Goal: Information Seeking & Learning: Learn about a topic

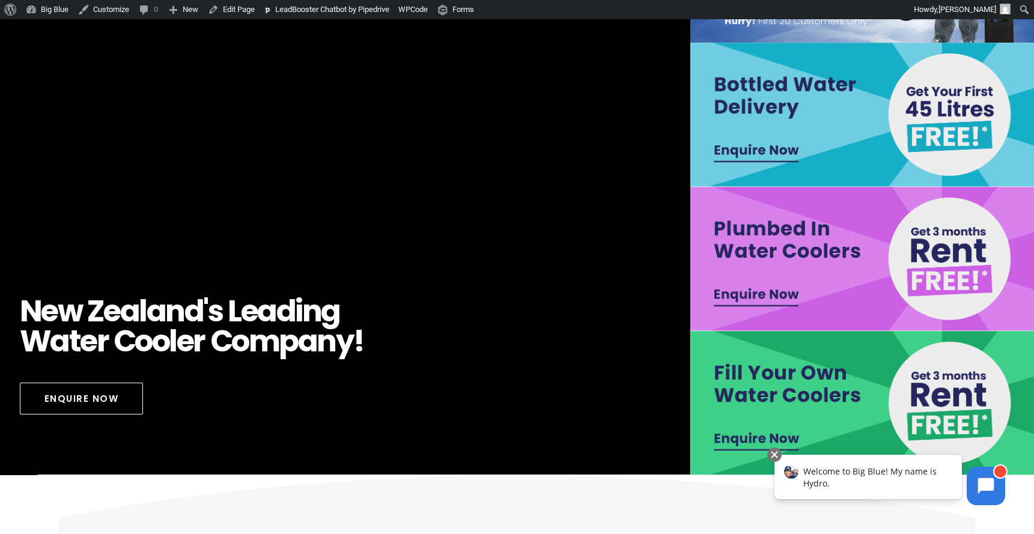
scroll to position [193, 0]
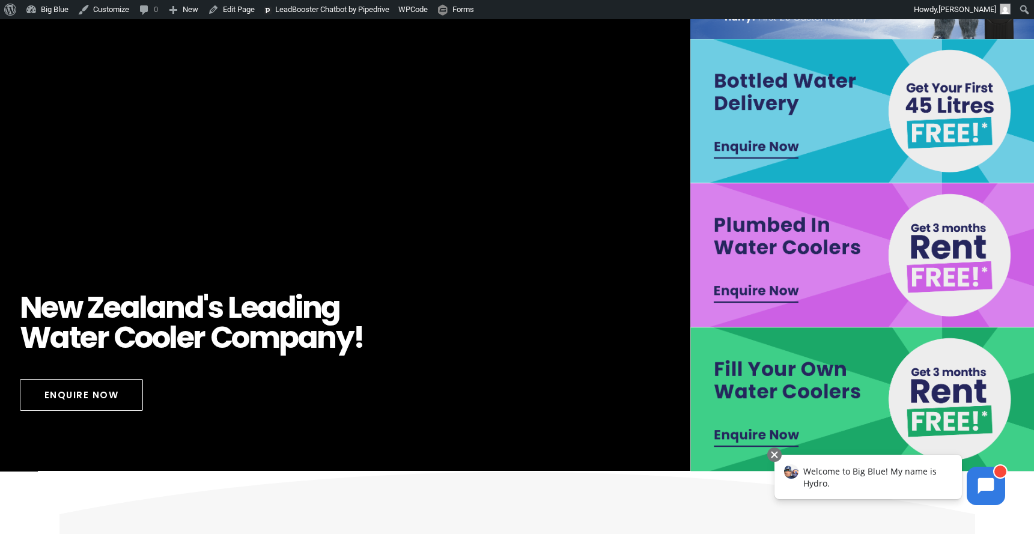
click at [917, 106] on img at bounding box center [863, 111] width 346 height 144
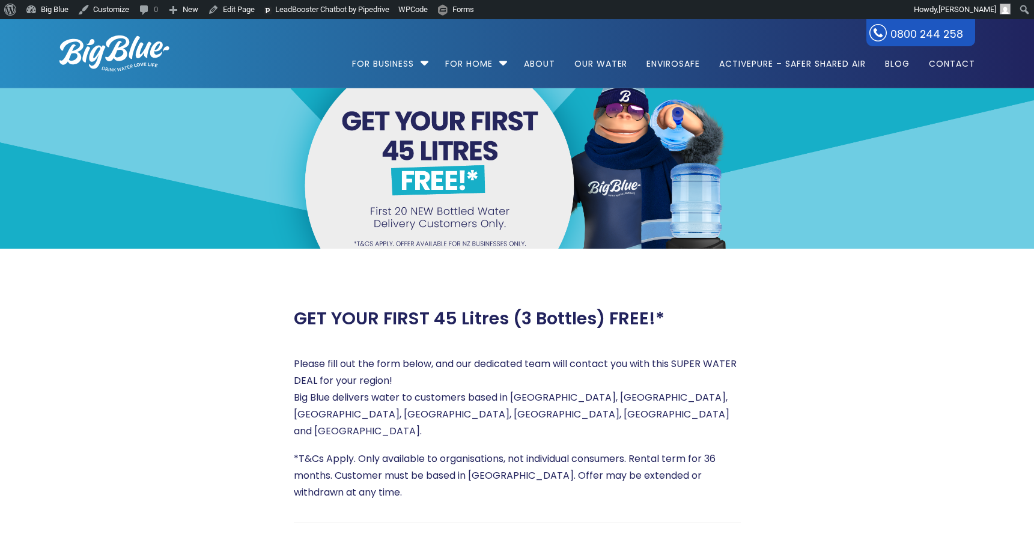
click at [143, 50] on img at bounding box center [114, 53] width 110 height 36
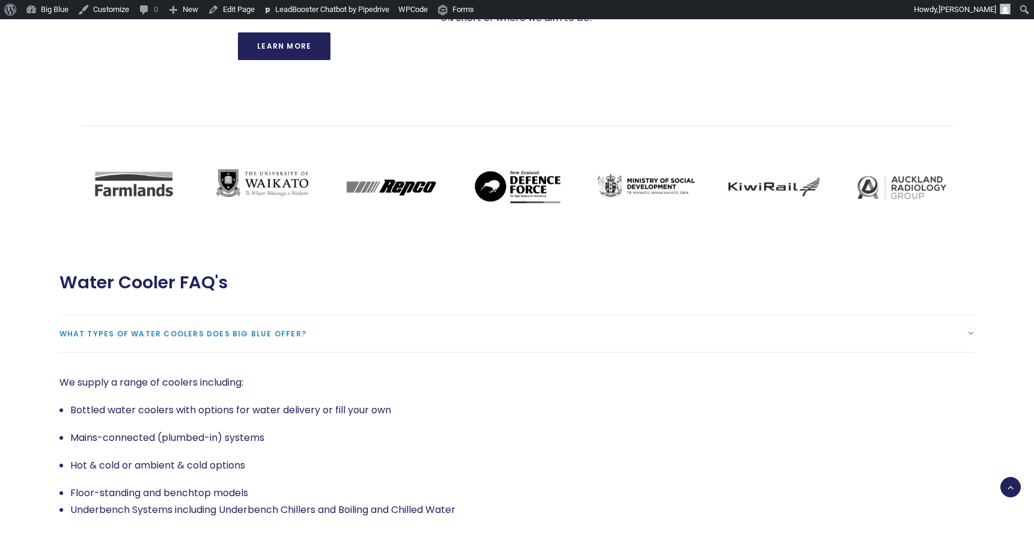
scroll to position [2375, 0]
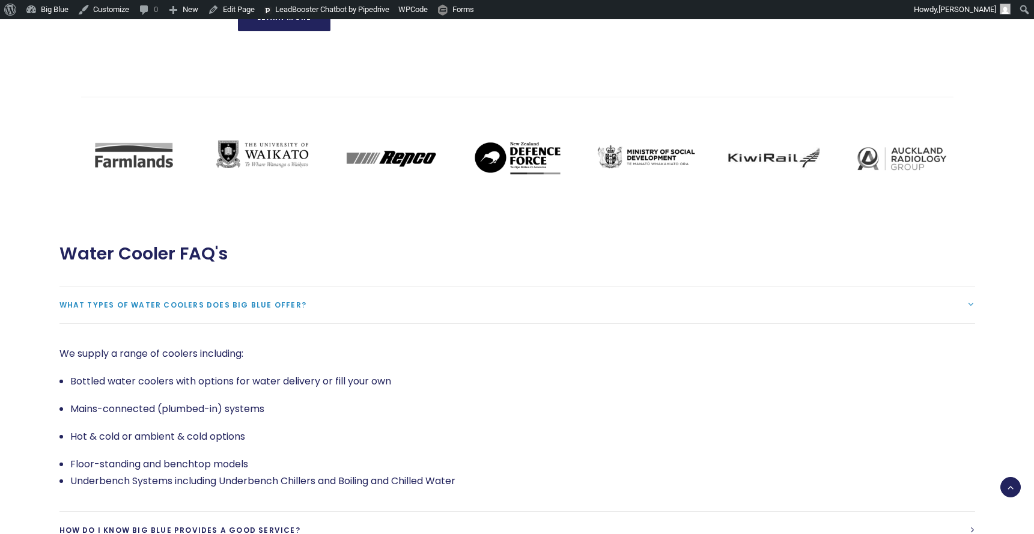
click at [927, 287] on link "What types of water coolers does Big Blue offer?" at bounding box center [517, 305] width 916 height 37
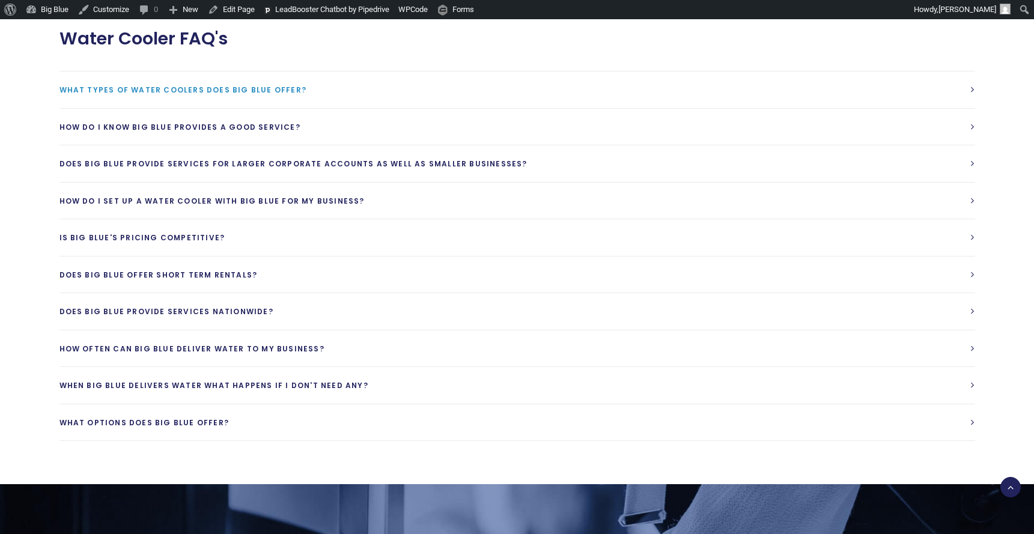
scroll to position [2577, 0]
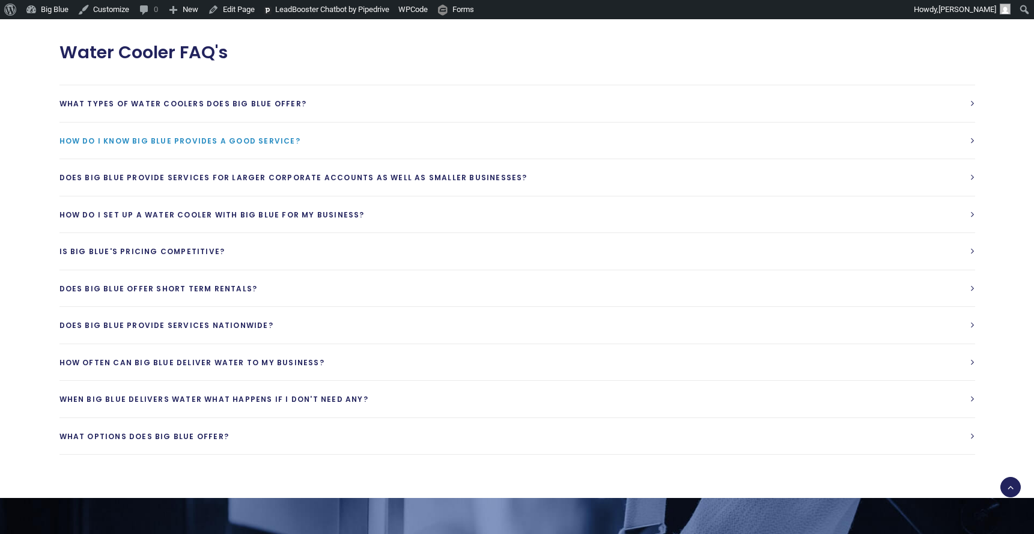
click at [302, 123] on link "How do I know Big Blue provides a good service?" at bounding box center [517, 141] width 916 height 37
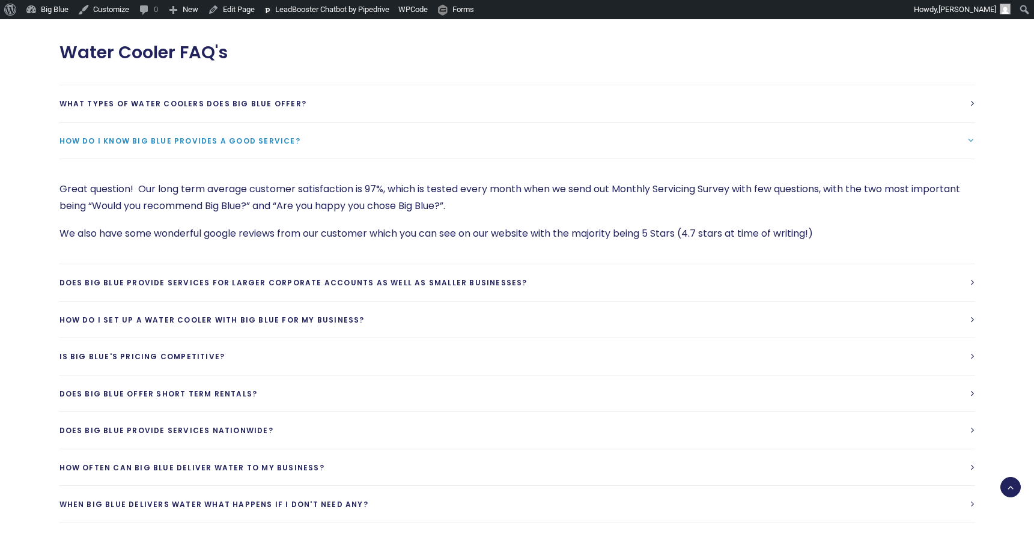
click at [302, 123] on link "How do I know Big Blue provides a good service?" at bounding box center [517, 141] width 916 height 37
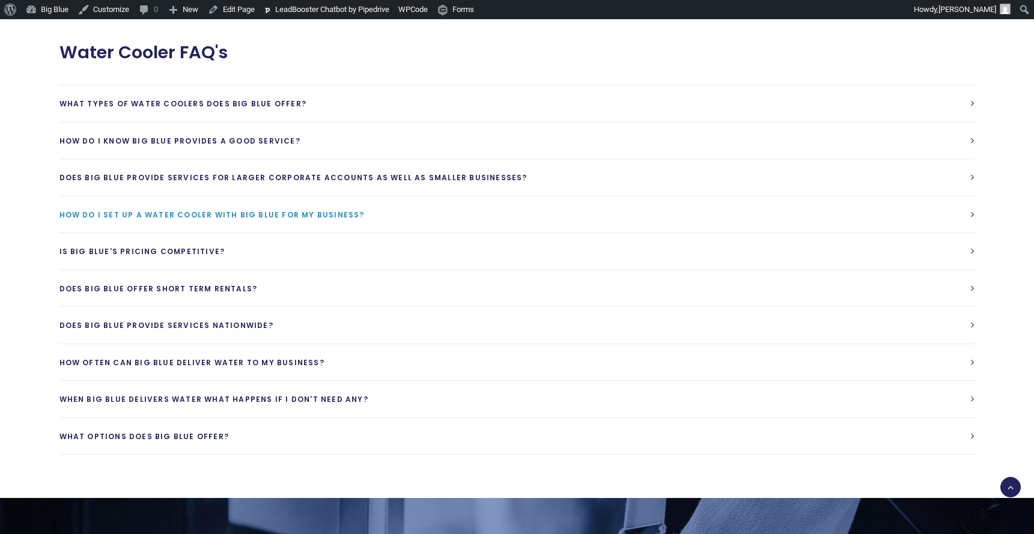
click at [287, 196] on link "How do I set up a water cooler with Big Blue for my business?" at bounding box center [517, 214] width 916 height 37
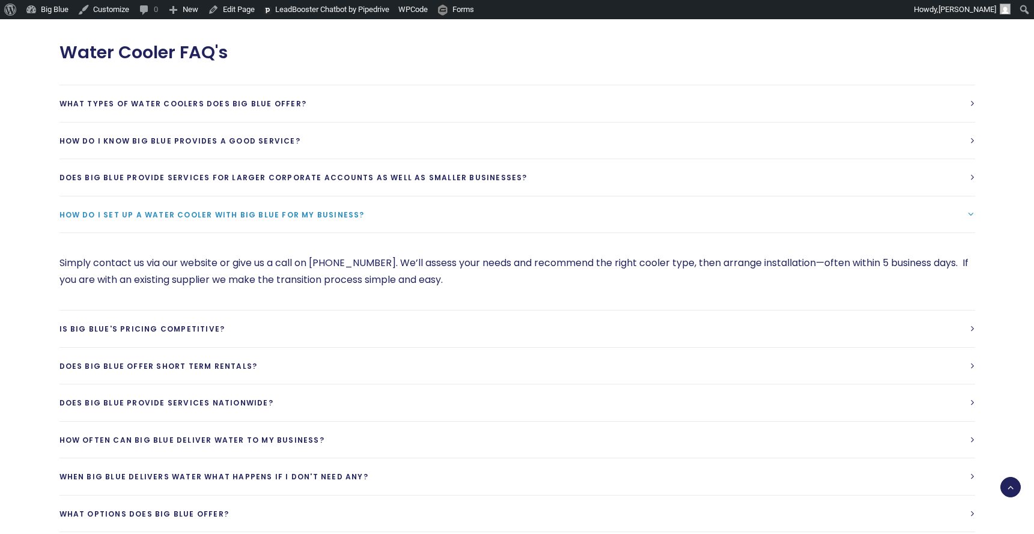
click at [290, 196] on link "How do I set up a water cooler with Big Blue for my business?" at bounding box center [517, 214] width 916 height 37
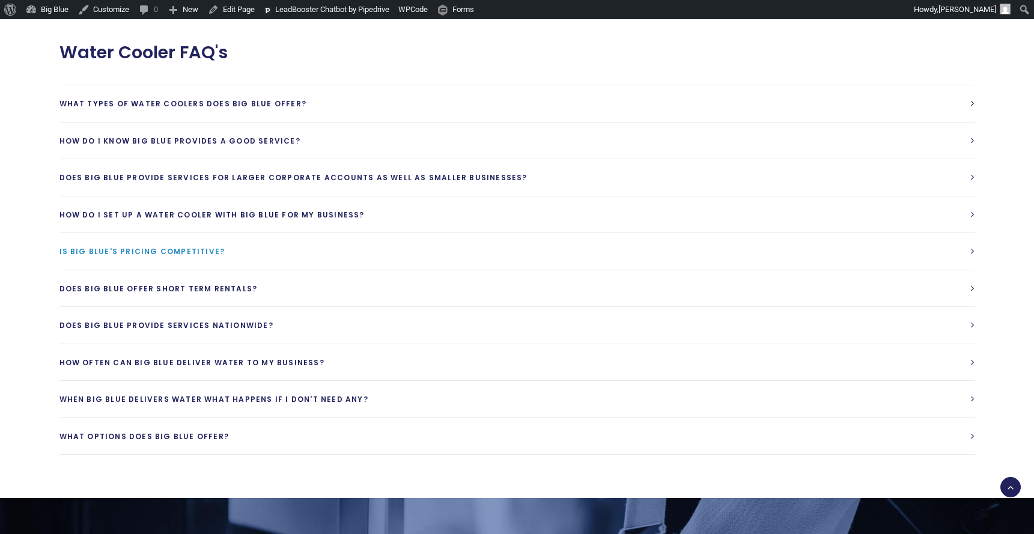
click at [284, 233] on link "Is Big Blue's Pricing competitive?" at bounding box center [517, 251] width 916 height 37
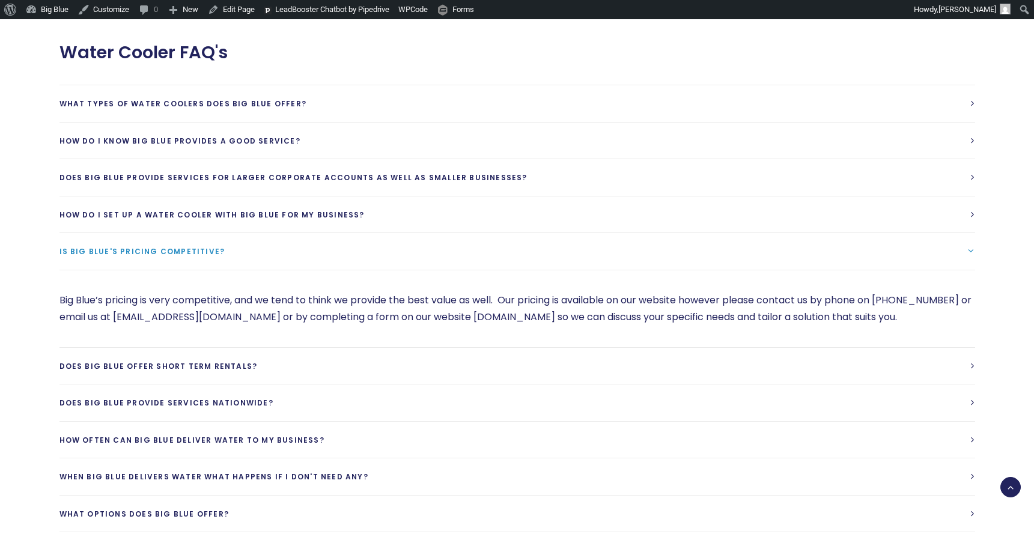
click at [284, 233] on link "Is Big Blue's Pricing competitive?" at bounding box center [517, 251] width 916 height 37
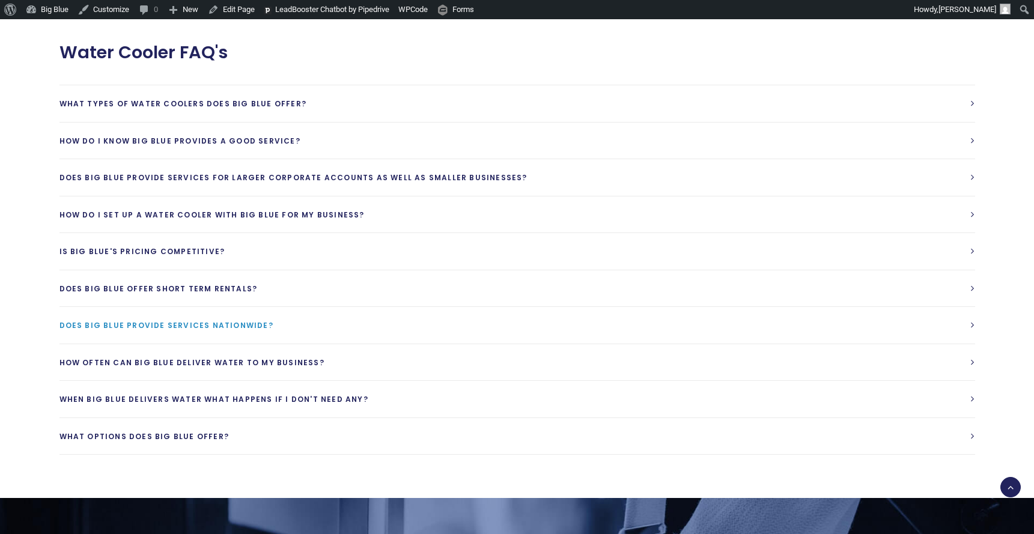
click at [274, 307] on link "Does Big Blue provide services Nationwide?" at bounding box center [517, 325] width 916 height 37
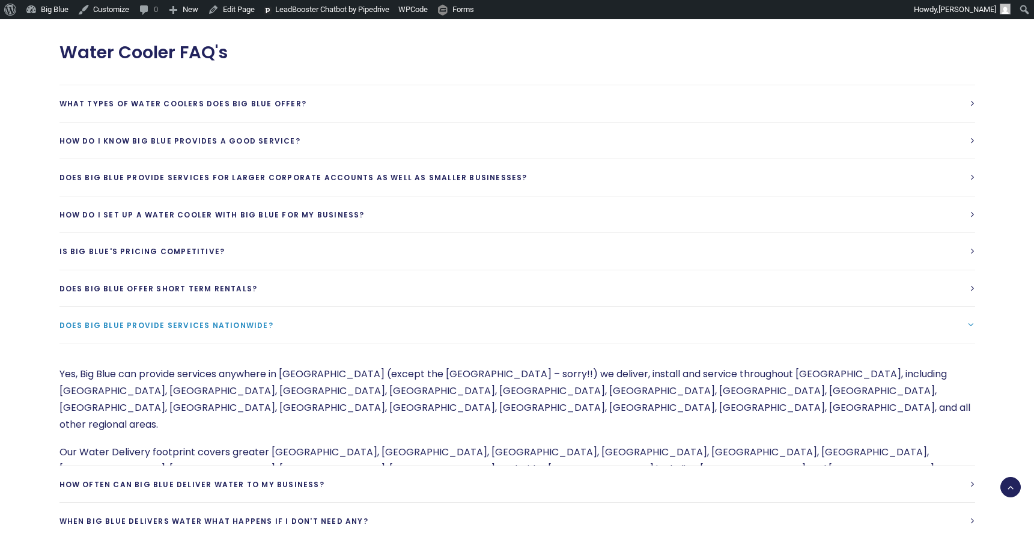
click at [274, 307] on link "Does Big Blue provide services Nationwide?" at bounding box center [517, 325] width 916 height 37
